Goal: Task Accomplishment & Management: Manage account settings

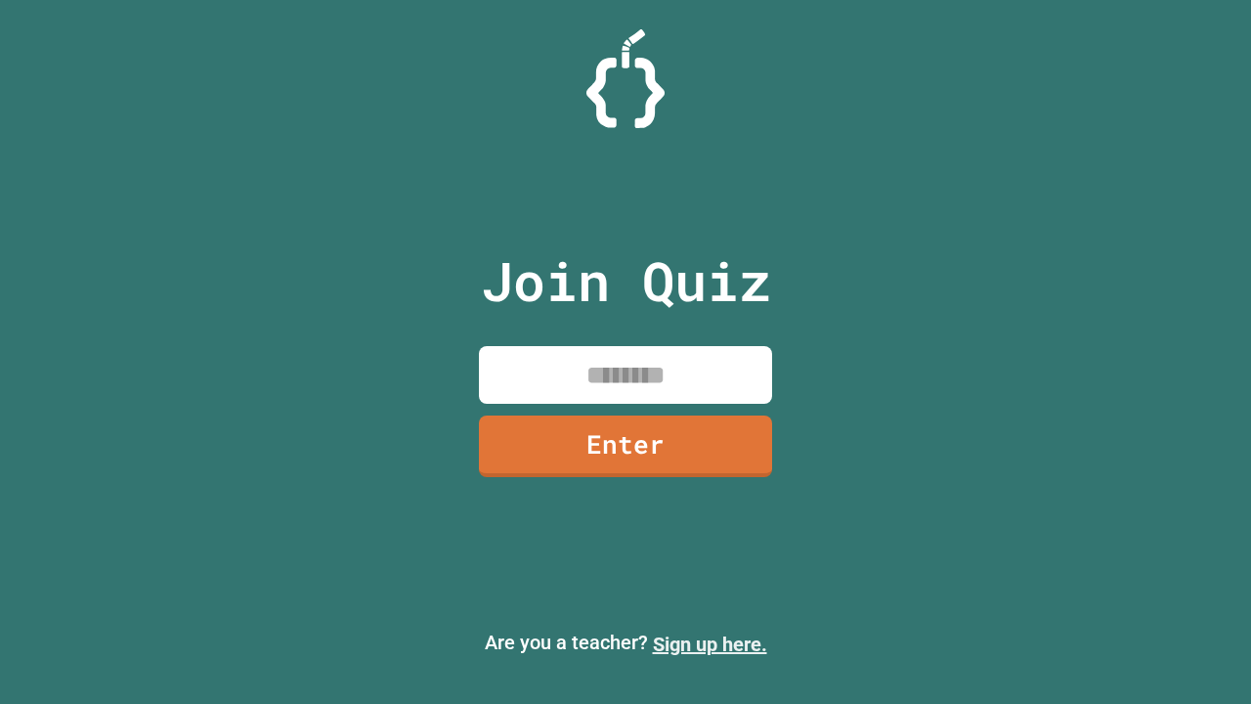
click at [710, 644] on link "Sign up here." at bounding box center [710, 643] width 114 height 23
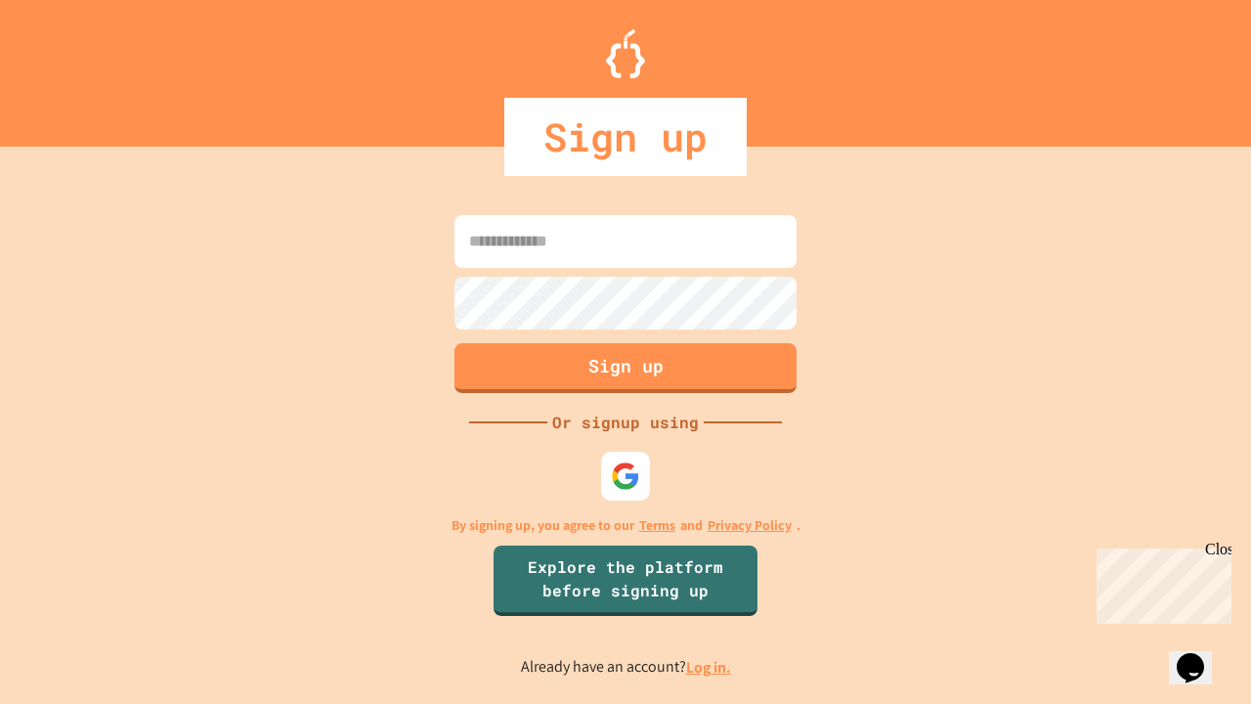
click at [710, 667] on link "Log in." at bounding box center [708, 667] width 45 height 21
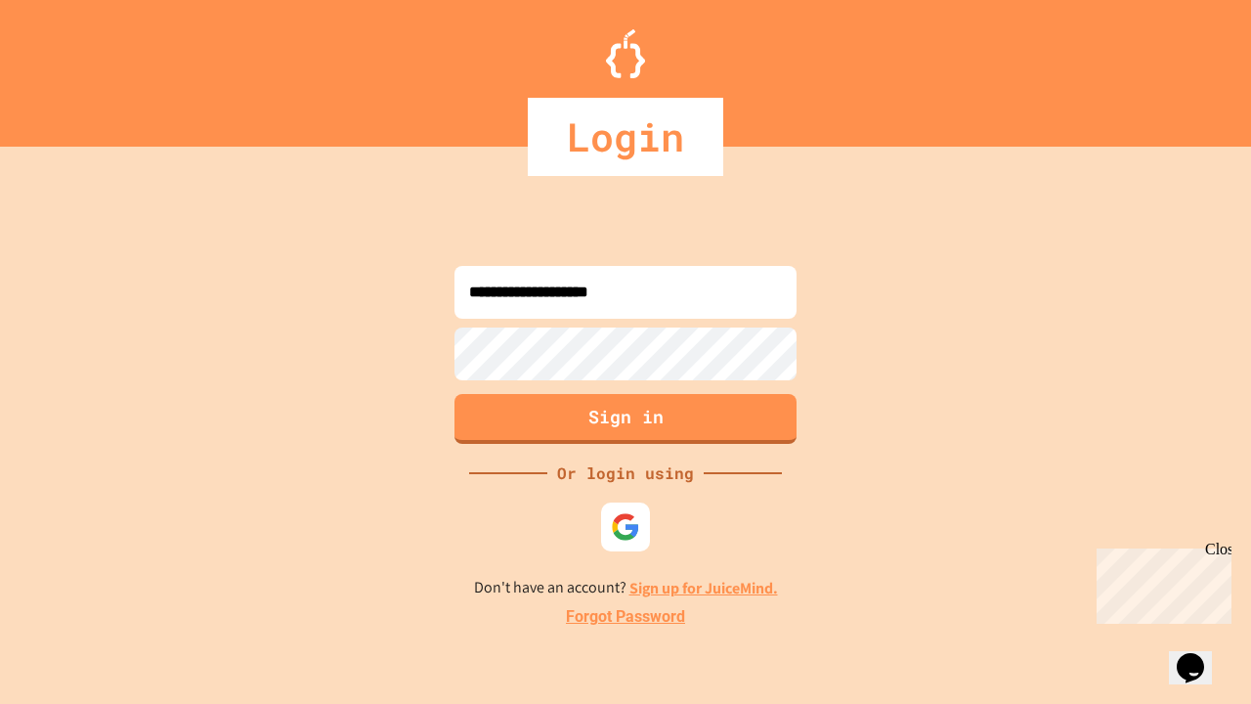
type input "**********"
